Goal: Transaction & Acquisition: Purchase product/service

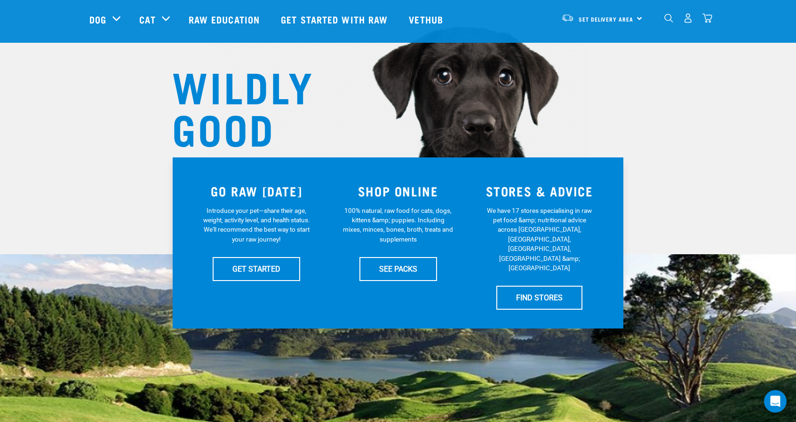
scroll to position [64, 0]
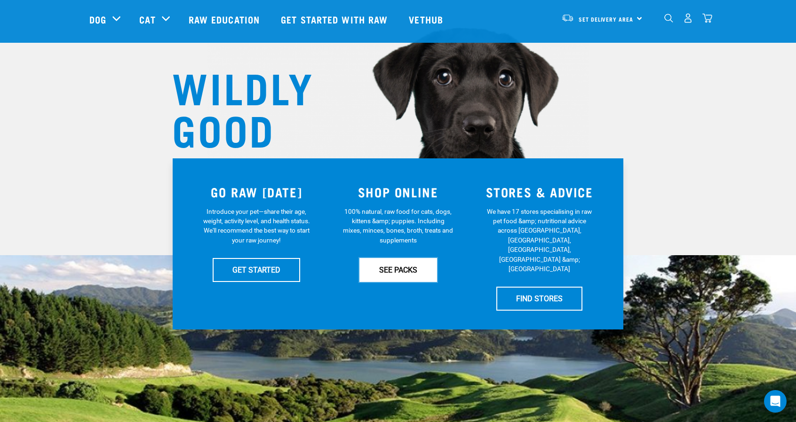
click at [396, 267] on link "SEE PACKS" at bounding box center [398, 270] width 78 height 24
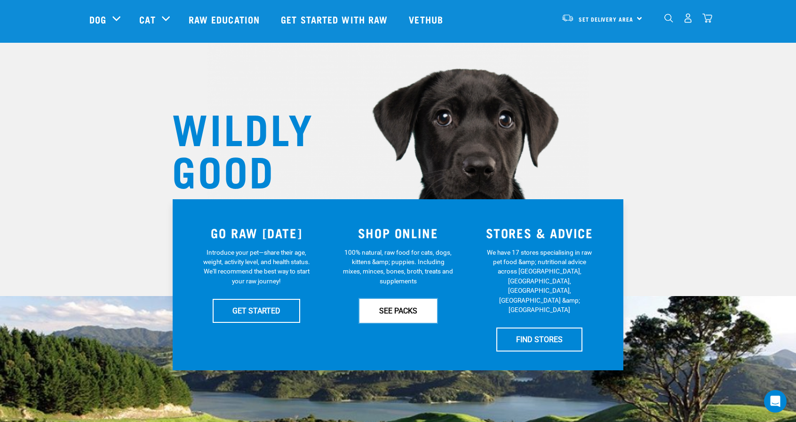
scroll to position [0, 0]
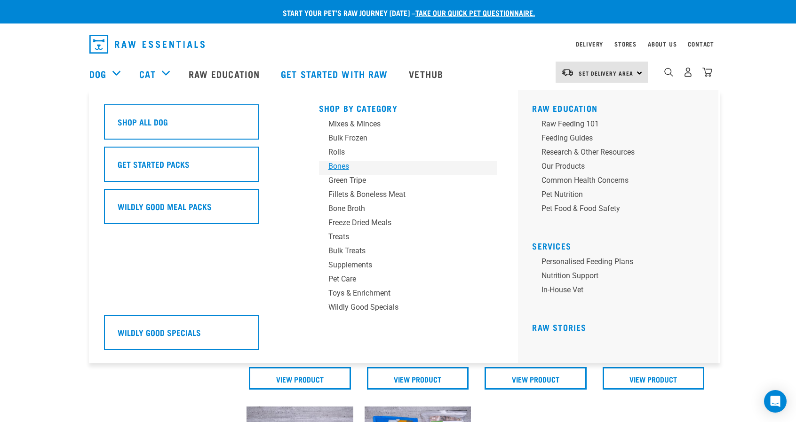
click at [344, 167] on div "Bones" at bounding box center [401, 166] width 147 height 11
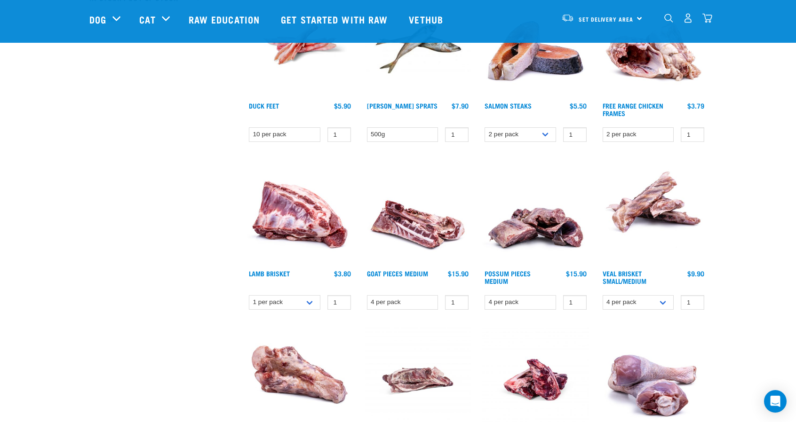
scroll to position [311, 0]
